Goal: Task Accomplishment & Management: Complete application form

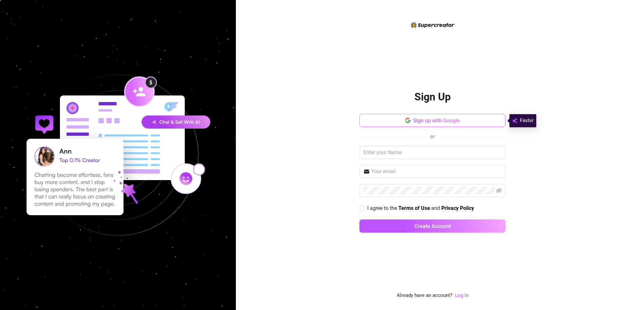
click at [427, 117] on button "Sign up with Google" at bounding box center [432, 120] width 146 height 13
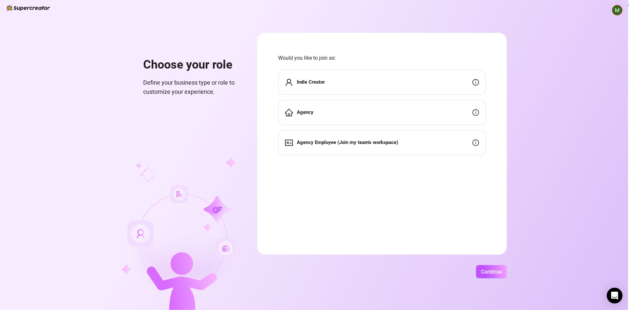
click at [374, 117] on div "Agency" at bounding box center [382, 112] width 208 height 25
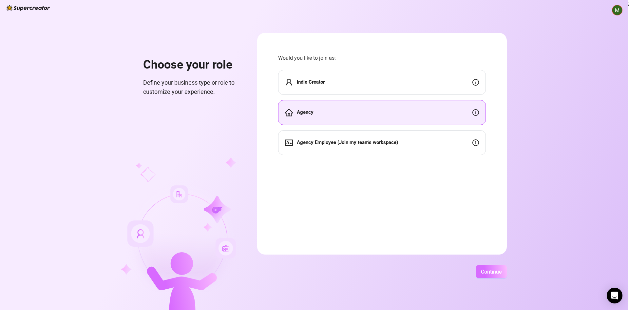
click at [494, 274] on span "Continue" at bounding box center [491, 271] width 21 height 6
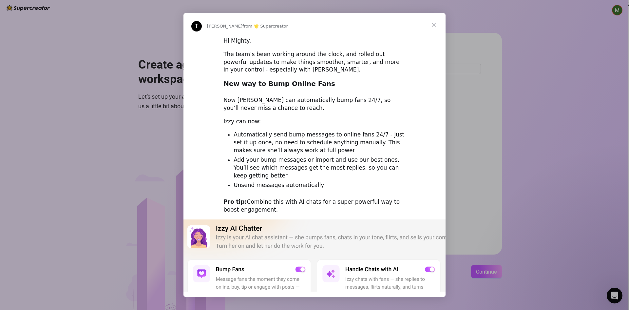
click at [432, 25] on span "Close" at bounding box center [434, 25] width 24 height 24
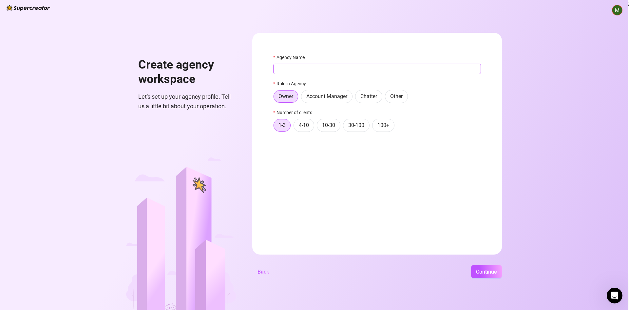
click at [403, 74] on div "Agency Name Role in Agency Owner Account Manager Chatter Other Number of client…" at bounding box center [377, 96] width 208 height 84
click at [402, 73] on input "Agency Name" at bounding box center [377, 69] width 208 height 10
type input "Welcome"
click at [480, 269] on span "Continue" at bounding box center [486, 271] width 21 height 6
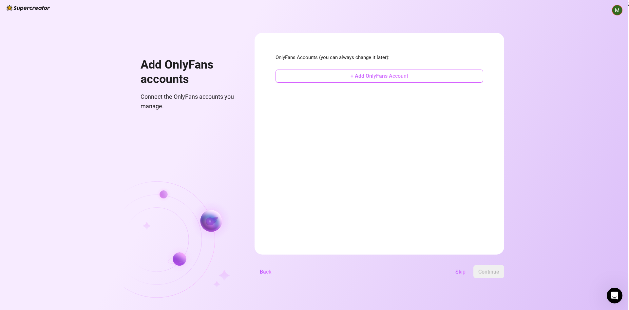
click at [375, 78] on span "+ Add OnlyFans Account" at bounding box center [380, 76] width 58 height 6
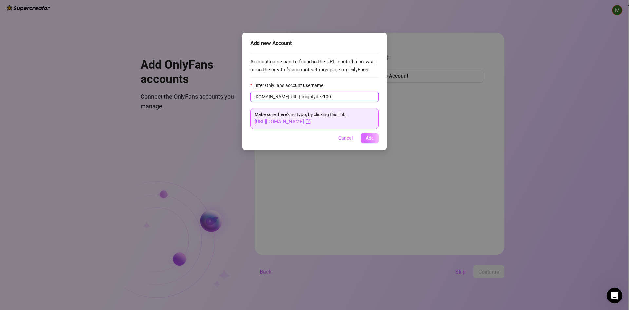
type input "mightydee100"
click at [368, 139] on span "Add" at bounding box center [370, 137] width 8 height 5
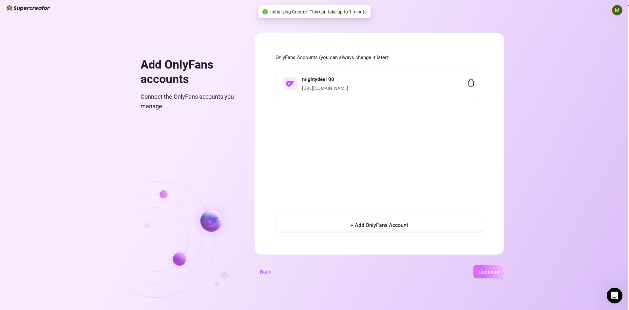
click at [489, 274] on button "Continue" at bounding box center [489, 271] width 31 height 13
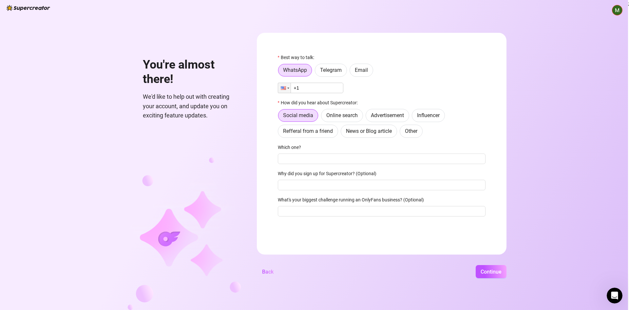
click at [324, 85] on input "+1" at bounding box center [311, 88] width 66 height 10
type input "[PHONE_NUMBER]"
click at [342, 116] on span "Online search" at bounding box center [341, 115] width 31 height 6
click at [323, 117] on input "Online search" at bounding box center [323, 117] width 0 height 0
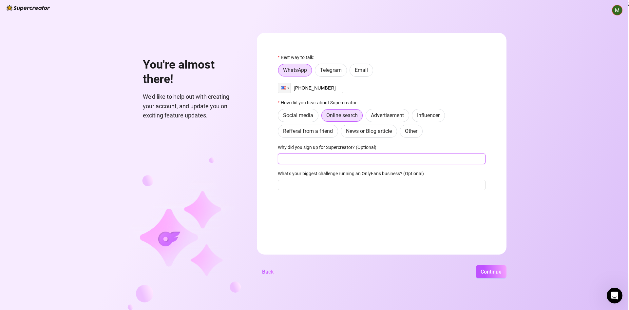
click at [355, 158] on input "Why did you sign up for Supercreator? (Optional)" at bounding box center [382, 158] width 208 height 10
click at [495, 274] on span "Continue" at bounding box center [491, 271] width 21 height 6
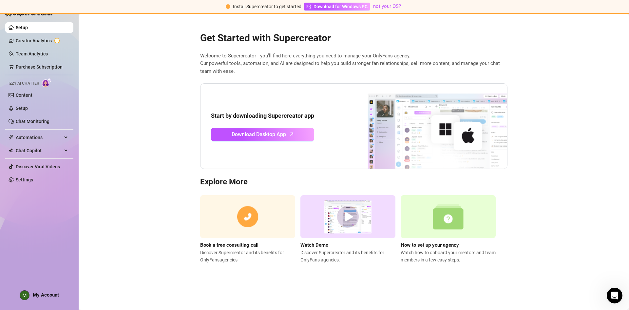
click at [104, 109] on main "Get Started with Supercreator Welcome to Supercreator - you’ll find here everyt…" at bounding box center [354, 162] width 551 height 296
